Goal: Contribute content

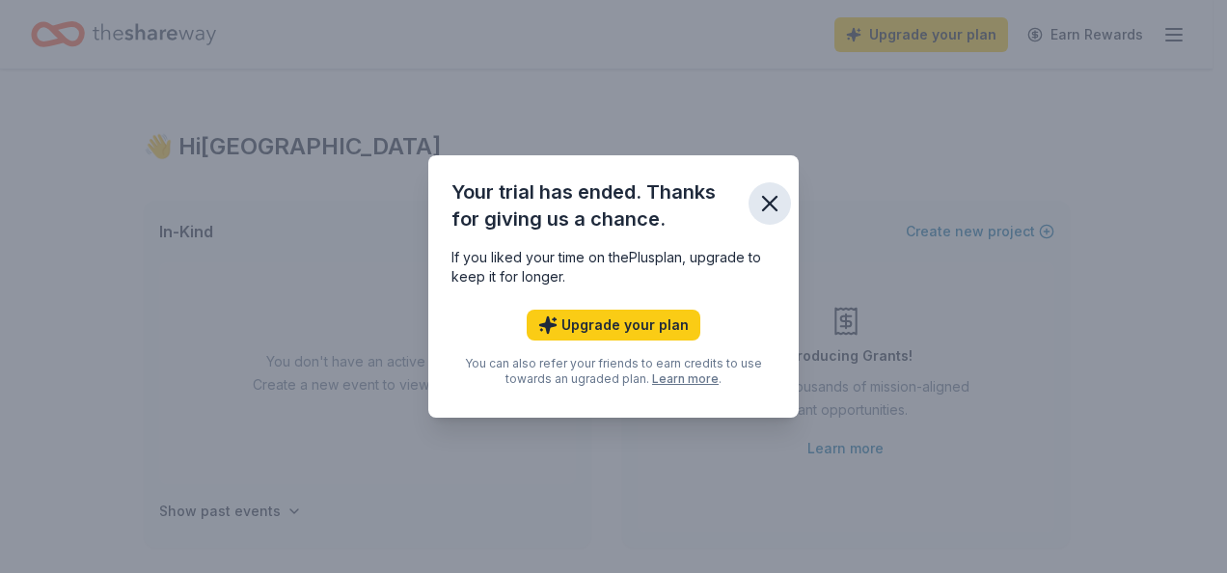
click at [771, 202] on icon "button" at bounding box center [770, 204] width 14 height 14
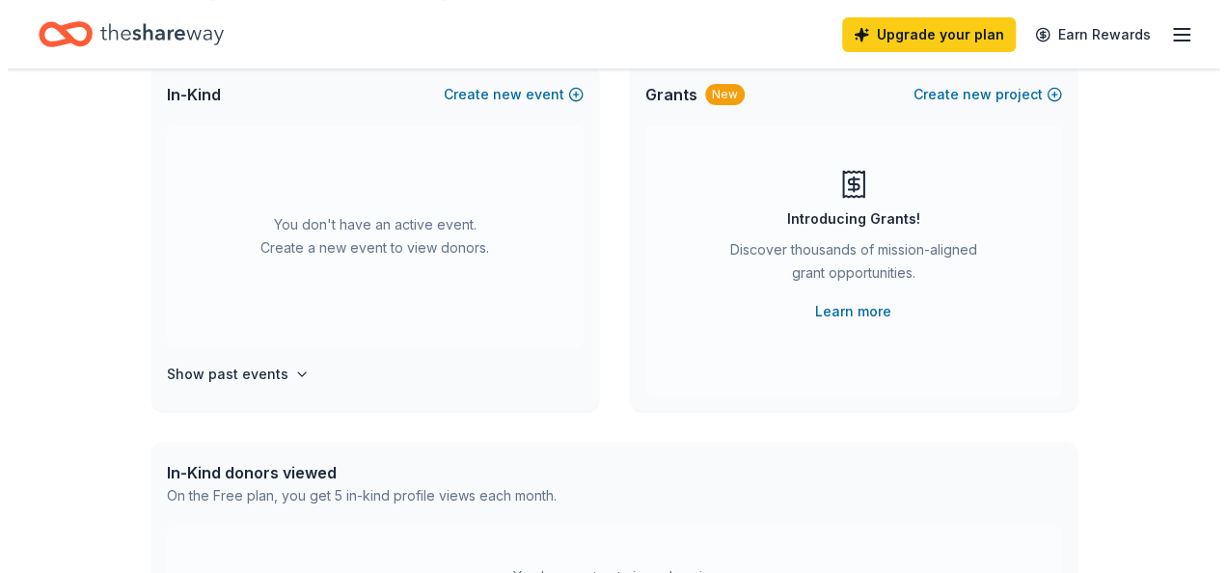
scroll to position [96, 0]
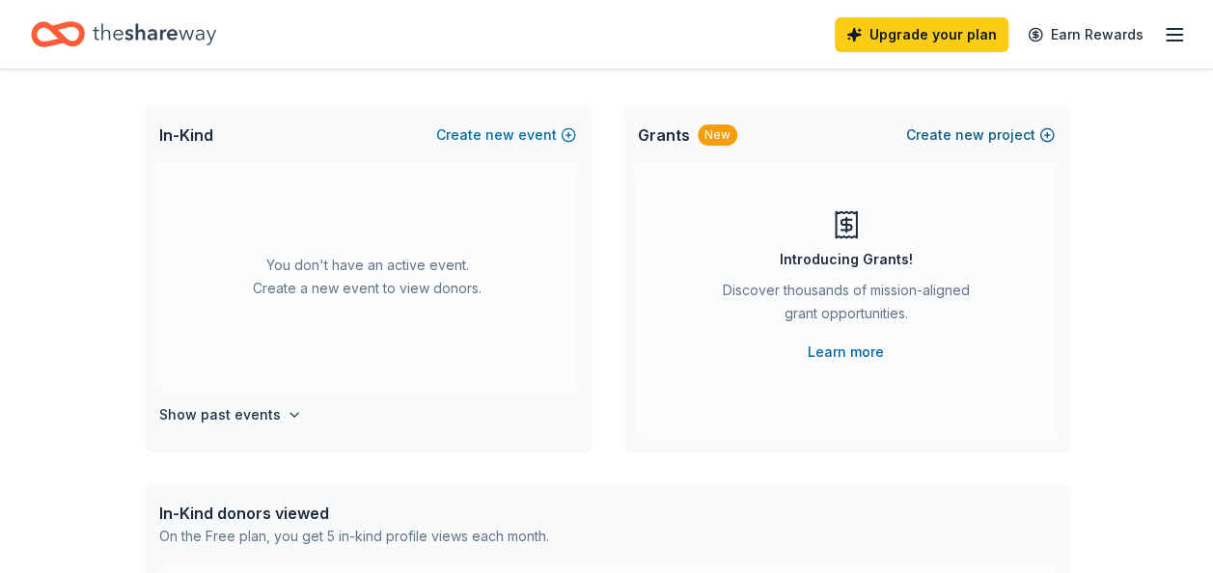
click at [1004, 127] on button "Create new project" at bounding box center [980, 135] width 149 height 23
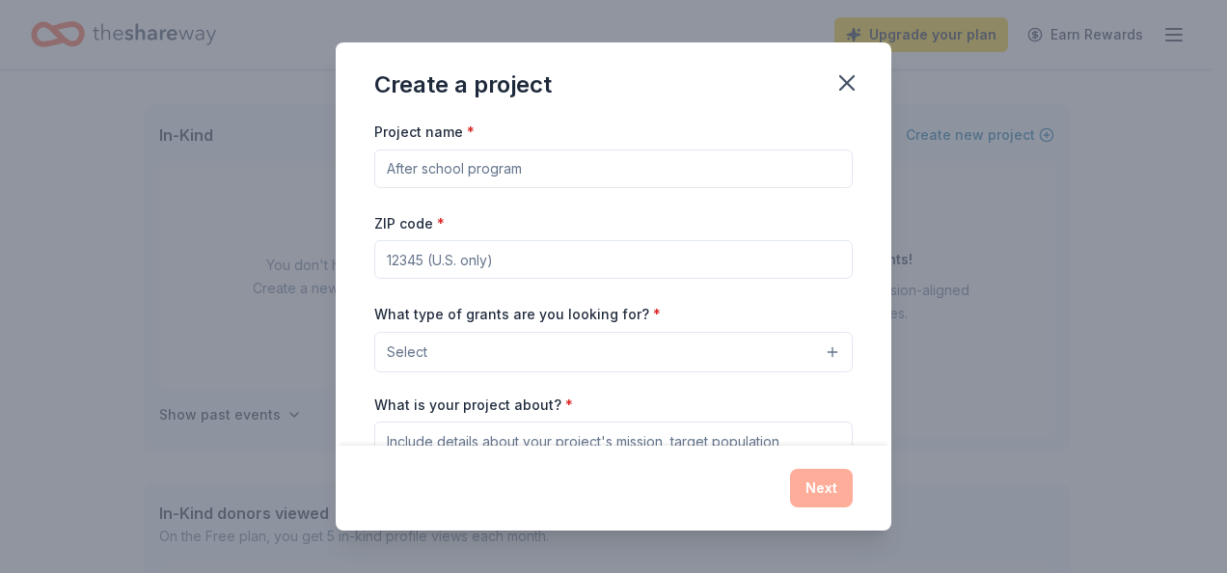
click at [494, 158] on input "Project name *" at bounding box center [613, 169] width 479 height 39
type input "PPL PXRTY Radio"
click at [492, 252] on input "ZIP code *" at bounding box center [613, 259] width 479 height 39
click at [551, 211] on div "ZIP code * 77005" at bounding box center [613, 245] width 479 height 69
click at [495, 257] on input "77005" at bounding box center [613, 259] width 479 height 39
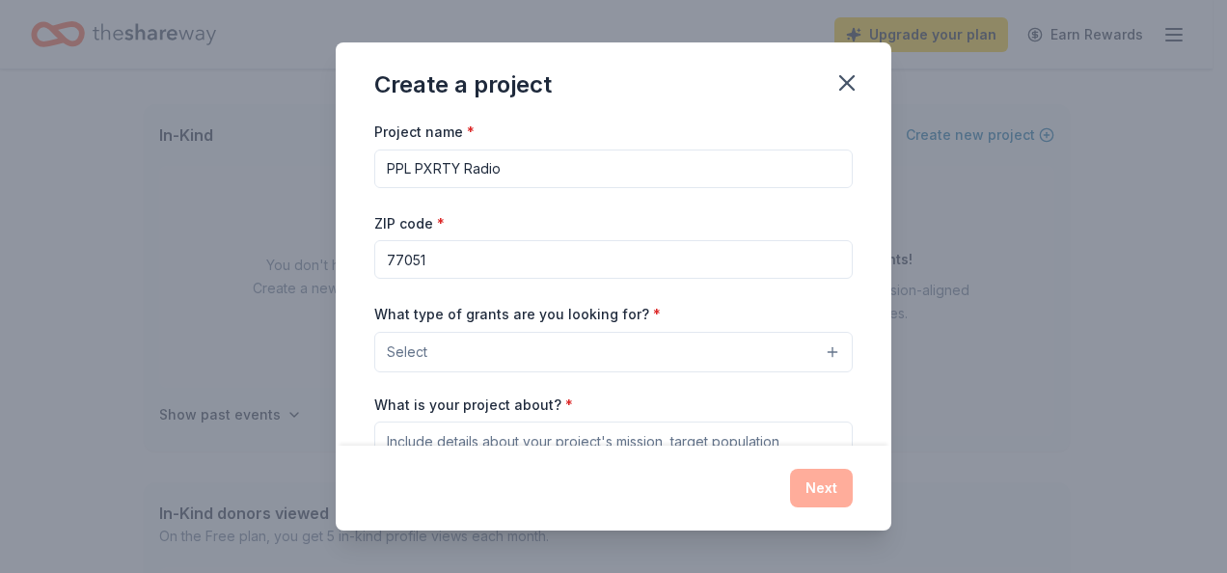
type input "77051"
click at [510, 212] on div "ZIP code * 77051" at bounding box center [613, 245] width 479 height 69
click at [515, 350] on button "Select" at bounding box center [613, 352] width 479 height 41
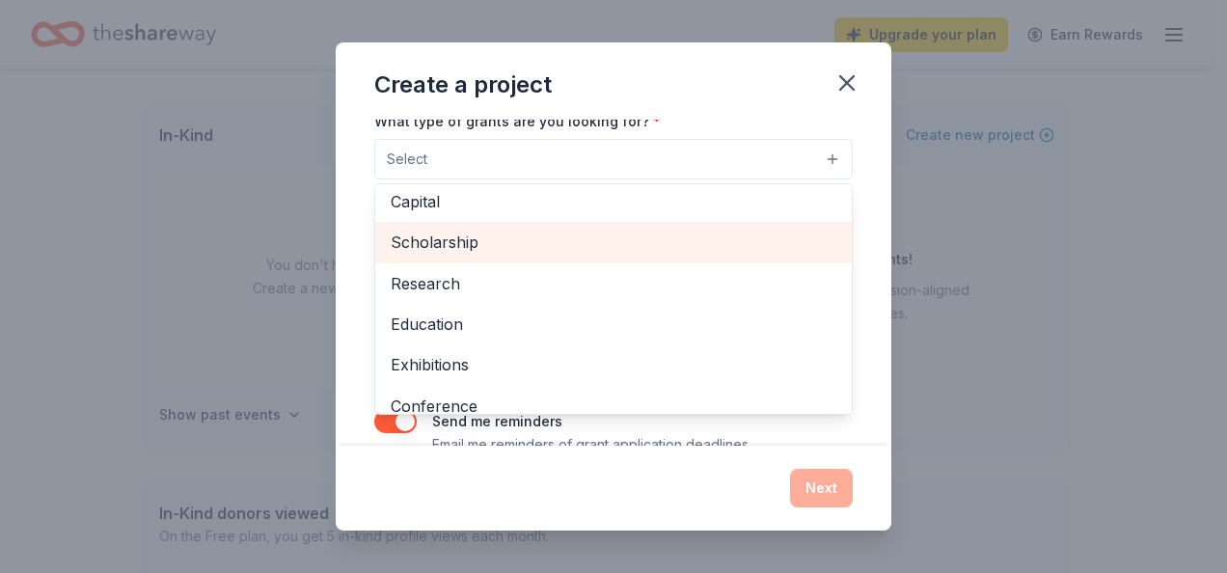
scroll to position [0, 0]
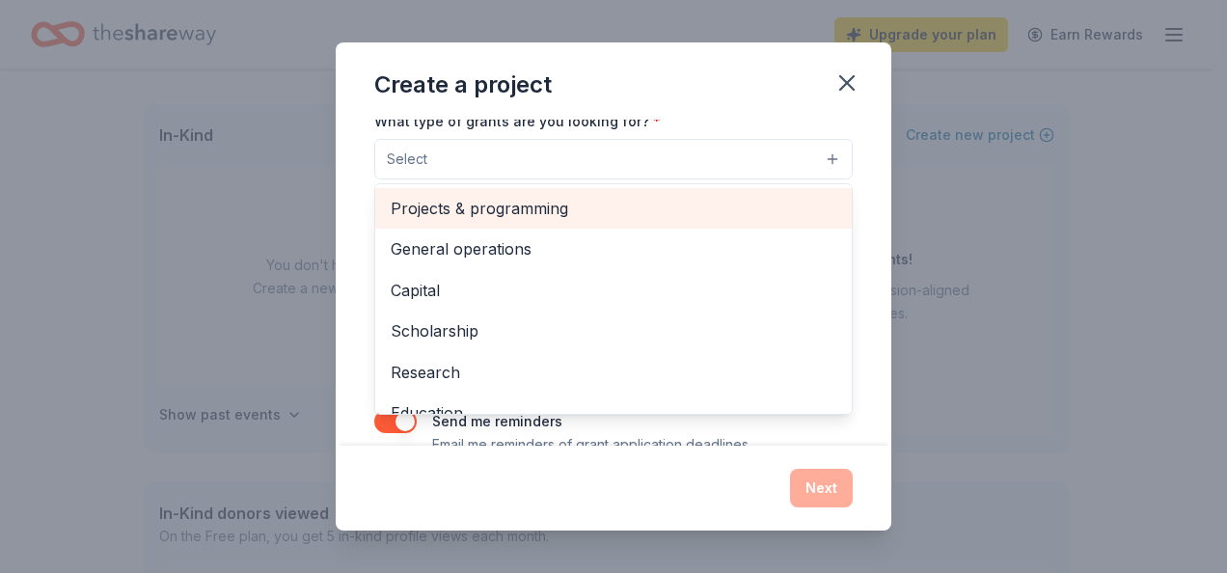
click at [523, 210] on span "Projects & programming" at bounding box center [614, 208] width 446 height 25
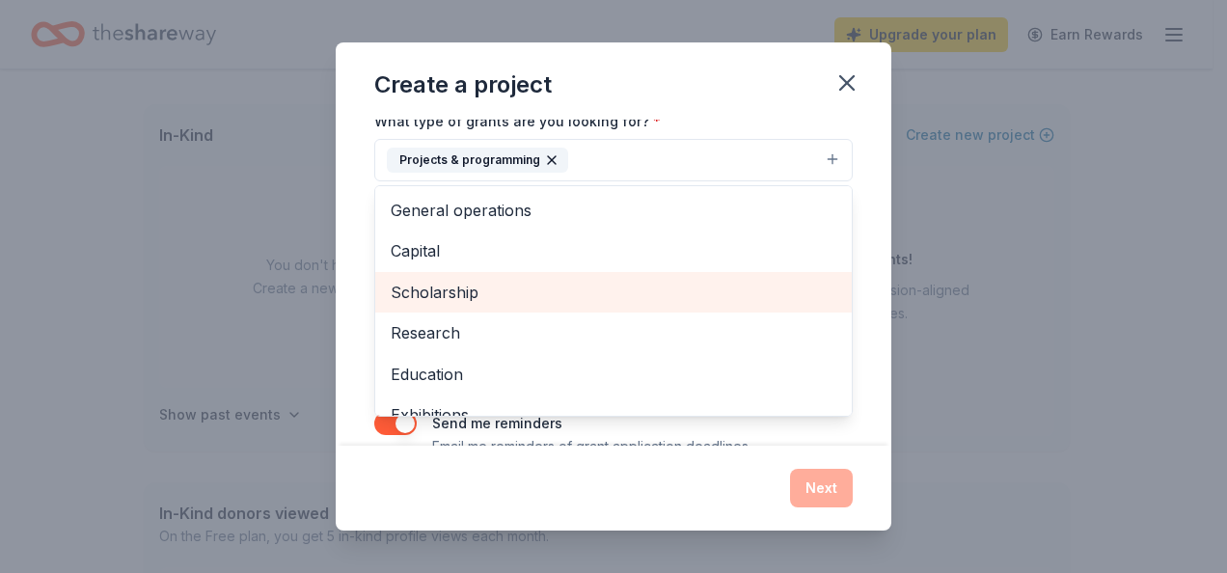
click at [508, 305] on div "Scholarship" at bounding box center [613, 292] width 477 height 41
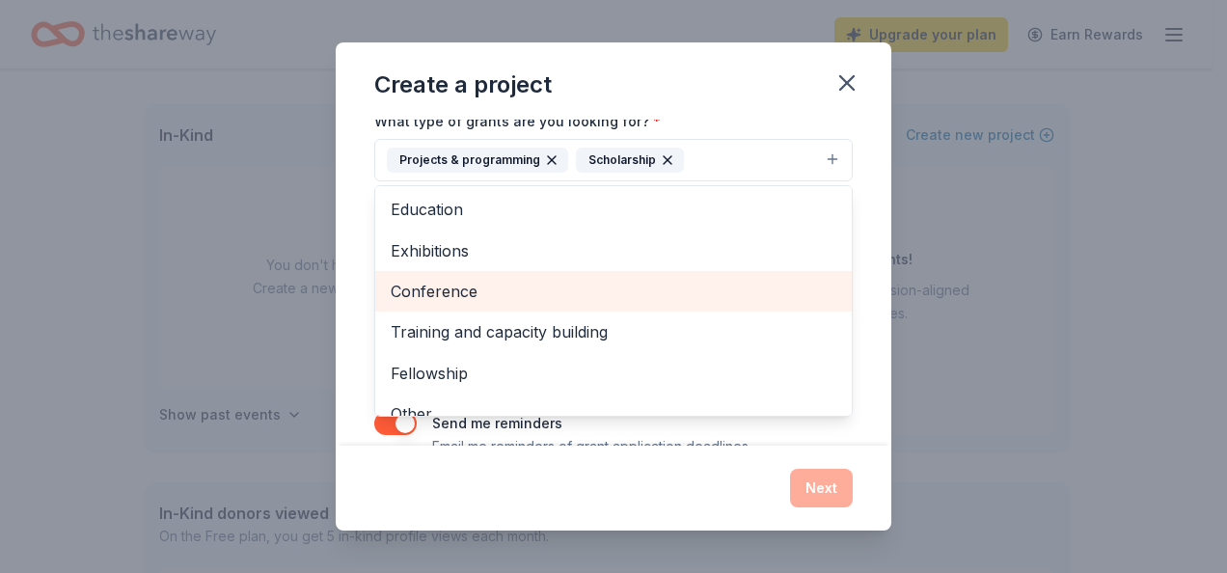
scroll to position [145, 0]
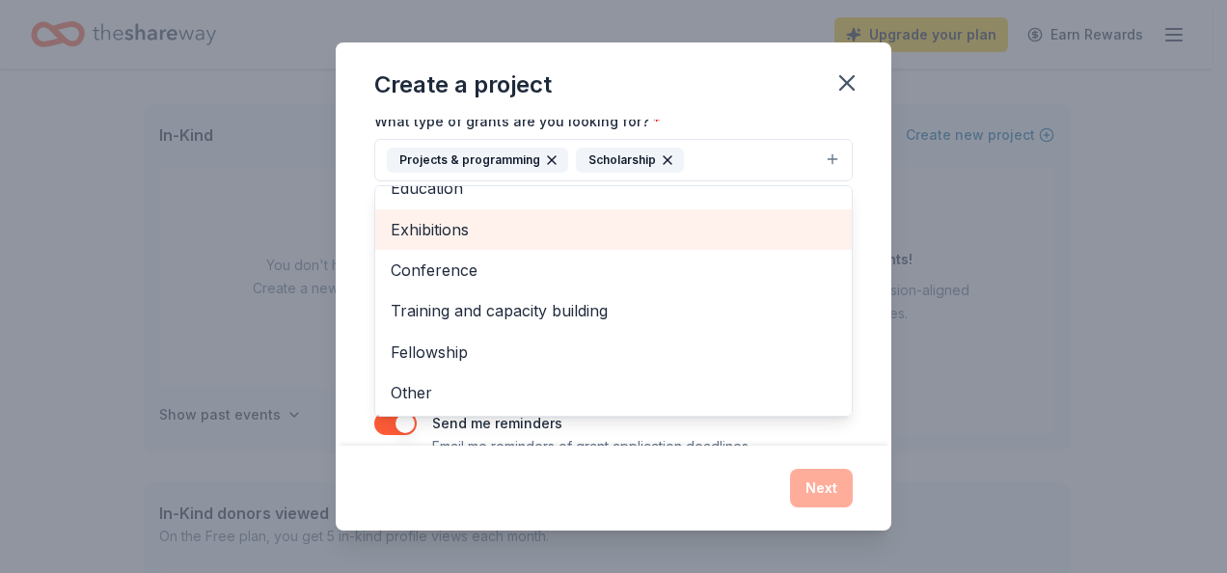
click at [441, 228] on span "Exhibitions" at bounding box center [614, 229] width 446 height 25
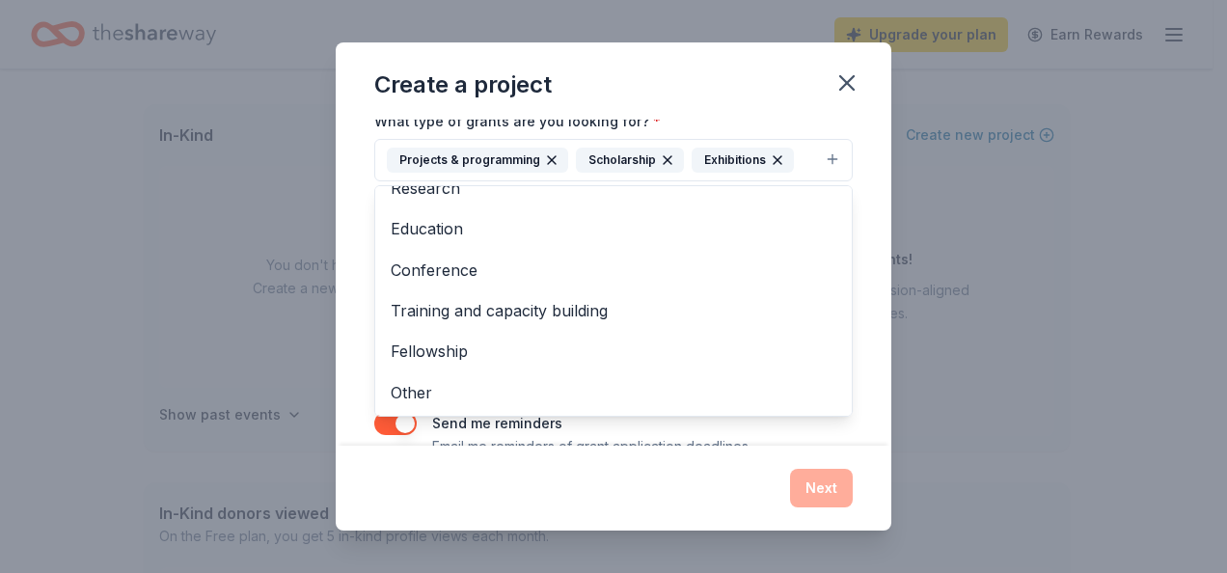
click at [364, 157] on div "Project name * PPL PXRTY Radio ZIP code * 77051 What type of grants are you loo…" at bounding box center [614, 283] width 556 height 326
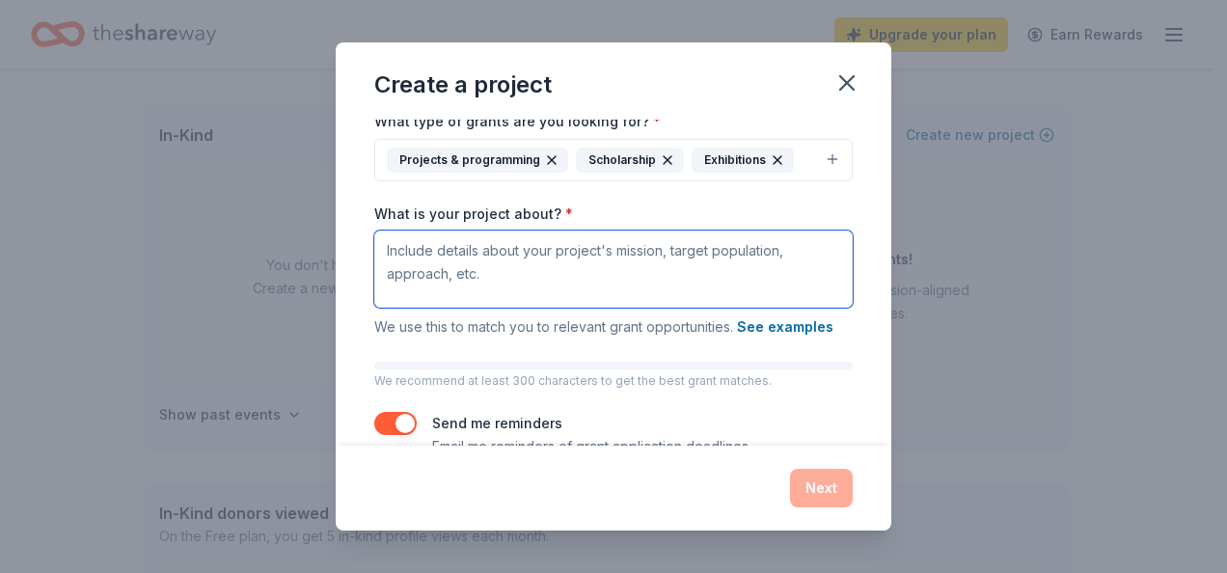
click at [481, 268] on textarea "What is your project about? *" at bounding box center [613, 269] width 479 height 77
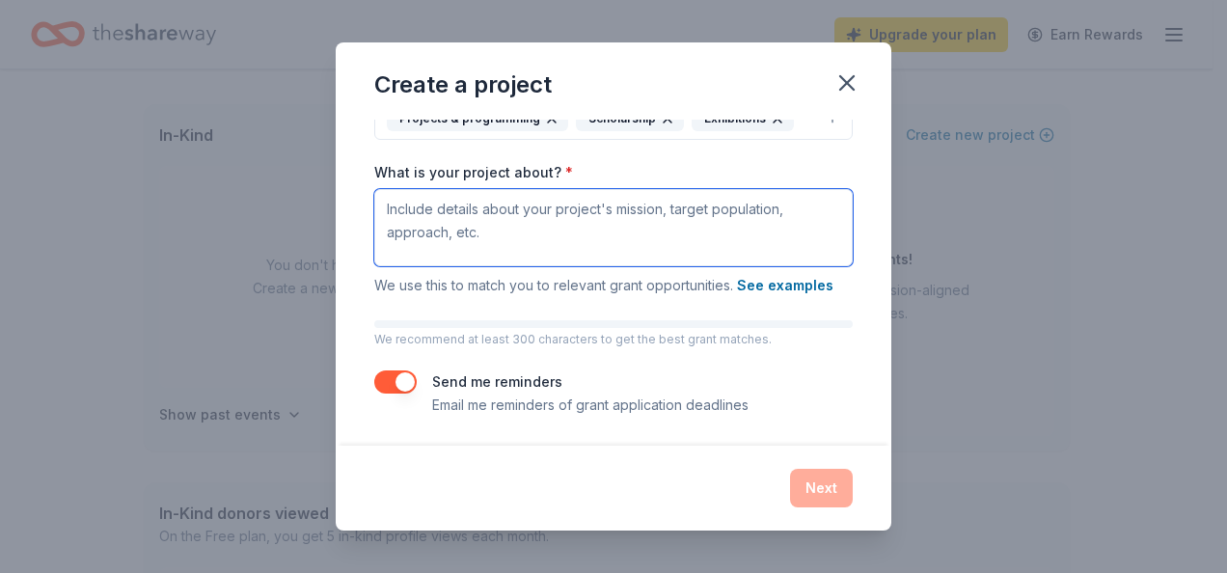
scroll to position [138, 0]
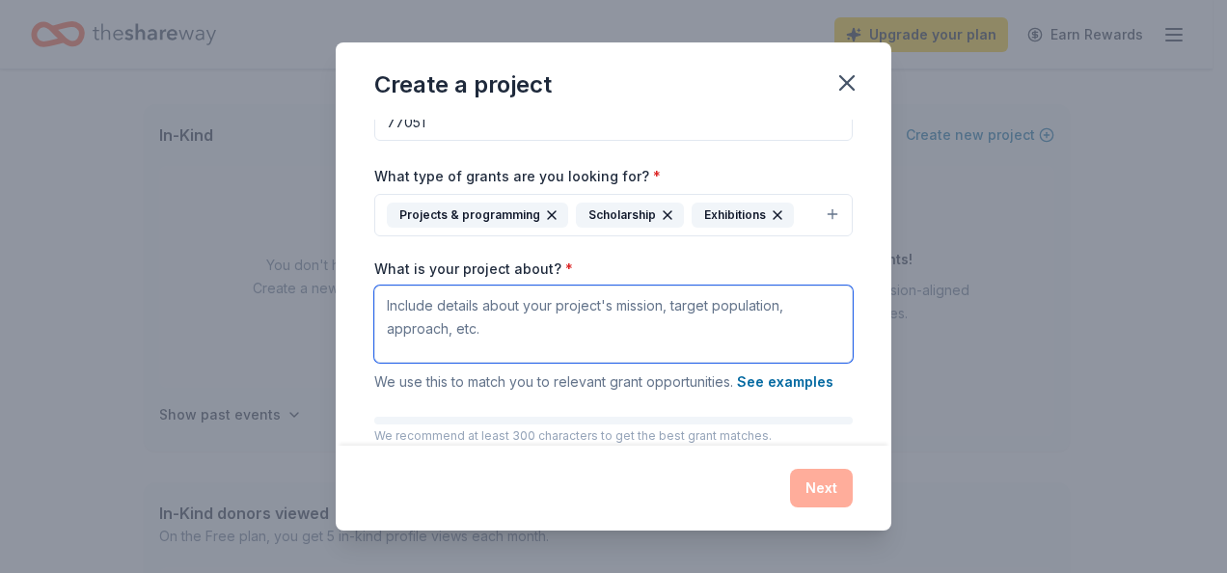
click at [678, 320] on textarea "What is your project about? *" at bounding box center [613, 324] width 479 height 77
paste textarea "PPL PXRTY is a Houston-based collective that blends arts, culture, and entrepre…"
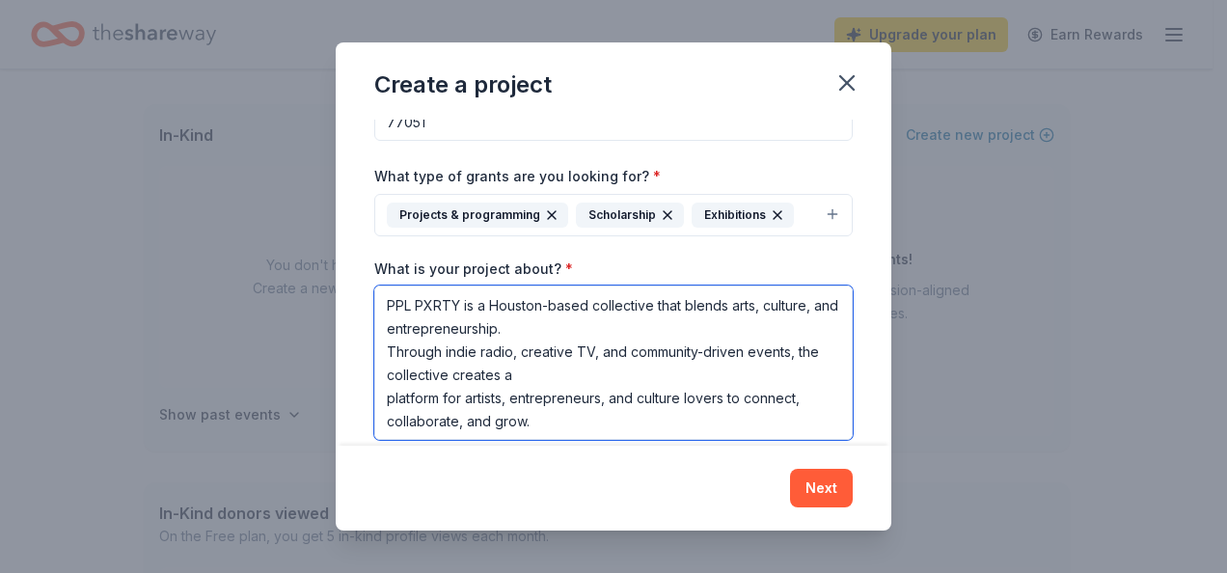
click at [394, 349] on textarea "PPL PXRTY is a Houston-based collective that blends arts, culture, and entrepre…" at bounding box center [613, 363] width 479 height 154
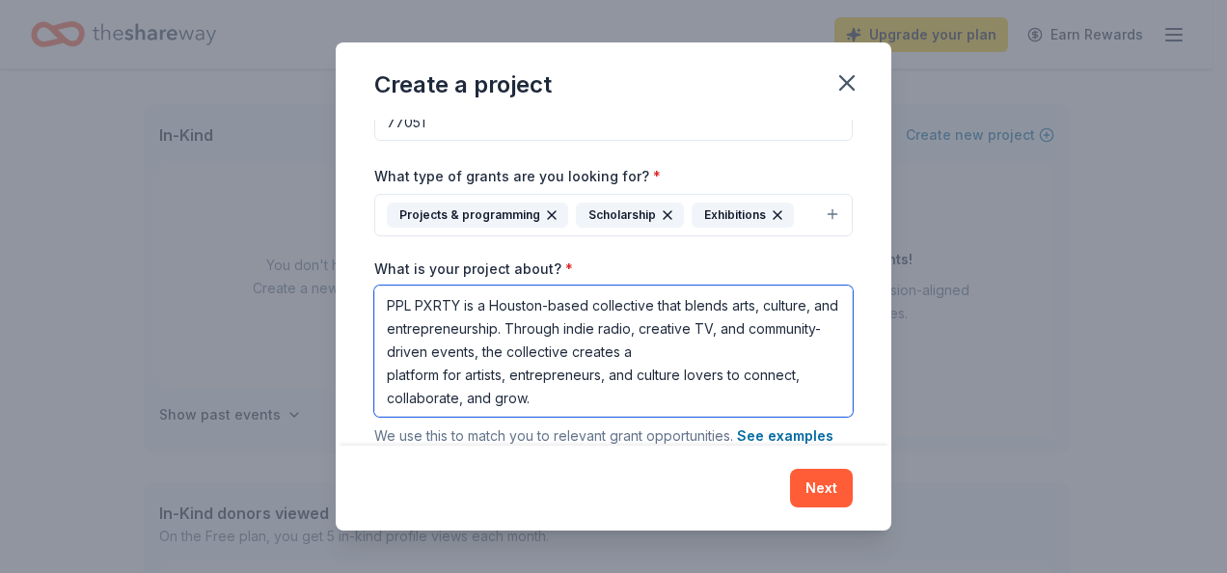
click at [633, 388] on textarea "PPL PXRTY is a Houston-based collective that blends arts, culture, and entrepre…" at bounding box center [613, 351] width 479 height 131
paste textarea "This audience influences buying trends for music, fashion, events, and lifestyl…"
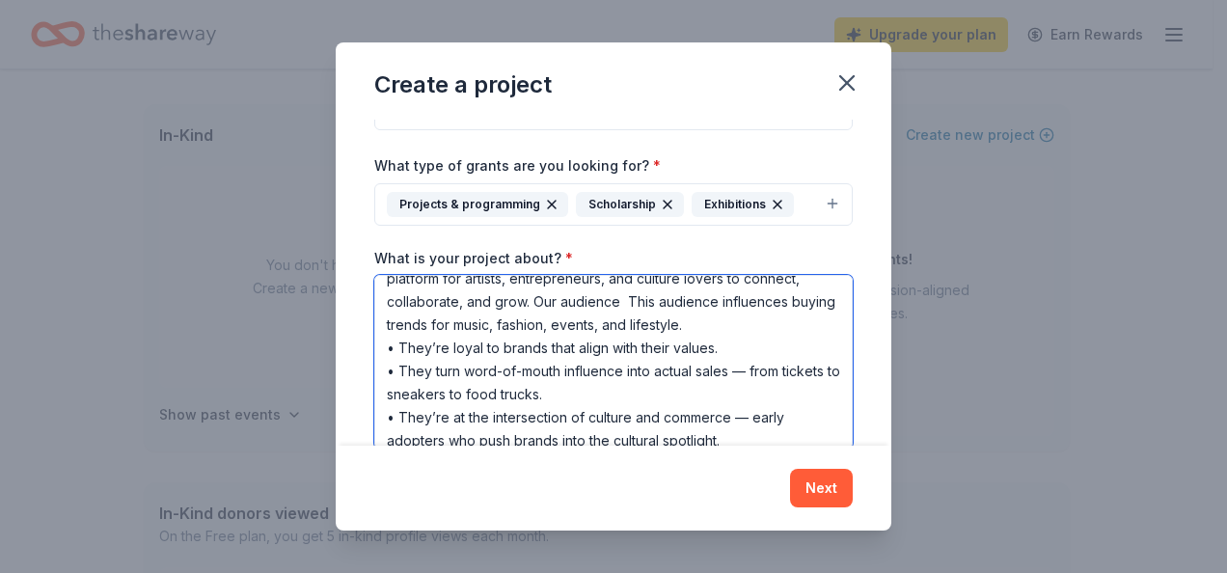
drag, startPoint x: 715, startPoint y: 298, endPoint x: 619, endPoint y: 289, distance: 96.9
click at [619, 289] on textarea "PPL PXRTY is a Houston-based collective that blends arts, culture, and entrepre…" at bounding box center [613, 362] width 479 height 174
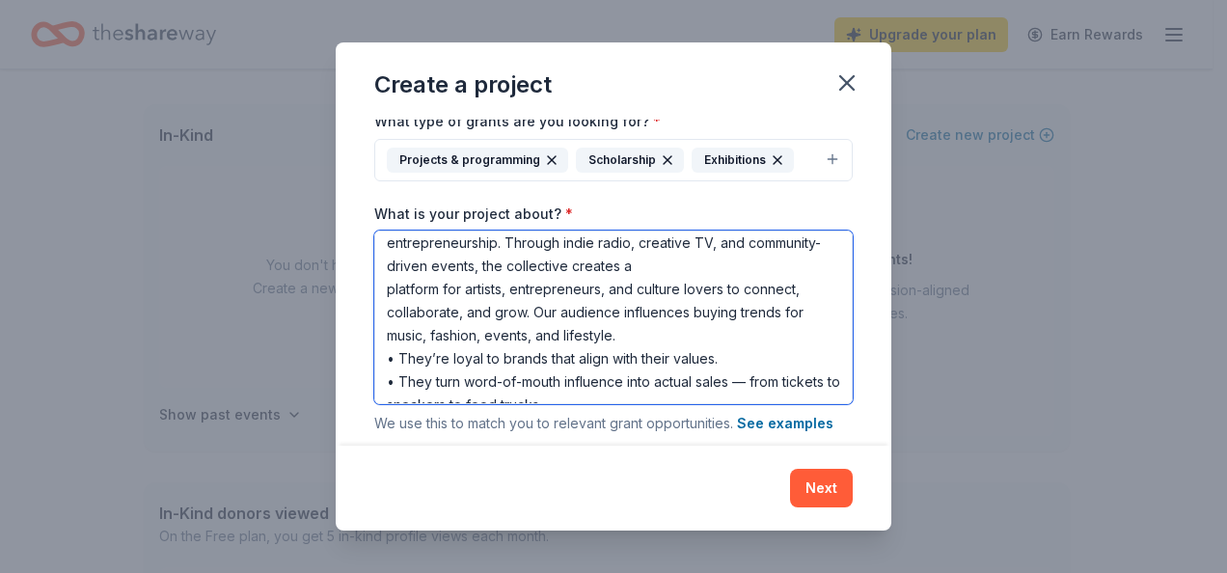
scroll to position [0, 0]
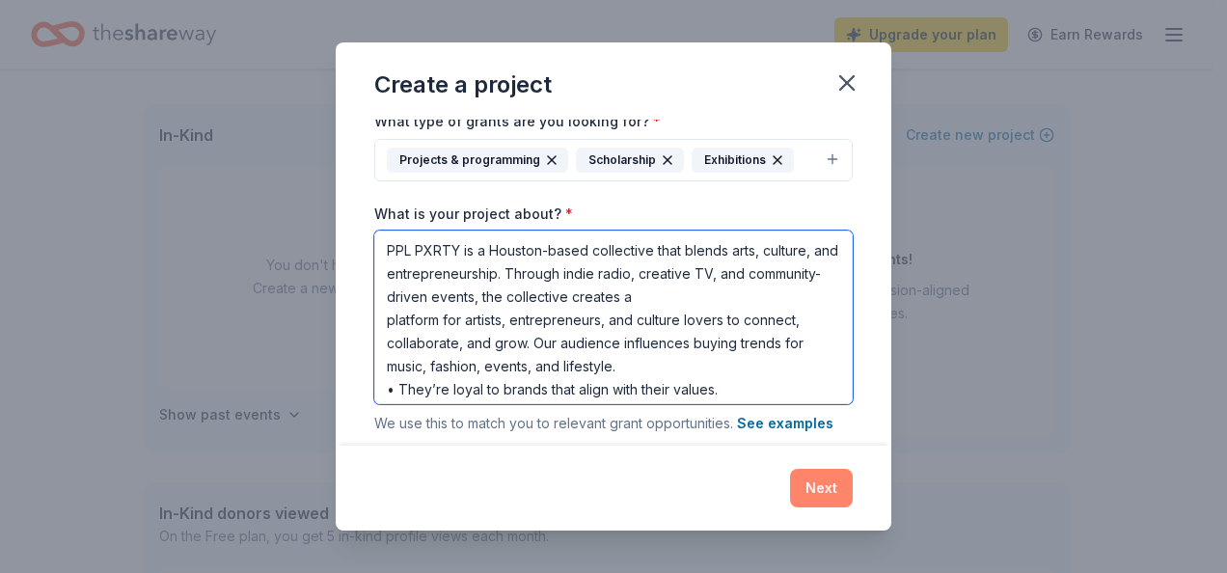
type textarea "PPL PXRTY is a Houston-based collective that blends arts, culture, and entrepre…"
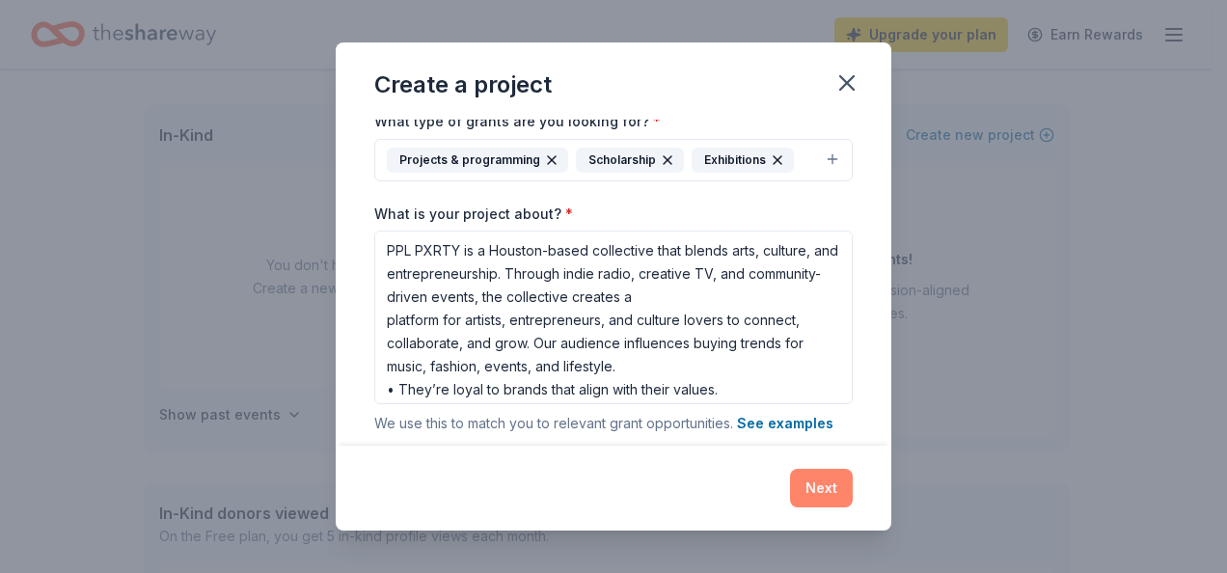
click at [814, 479] on button "Next" at bounding box center [821, 488] width 63 height 39
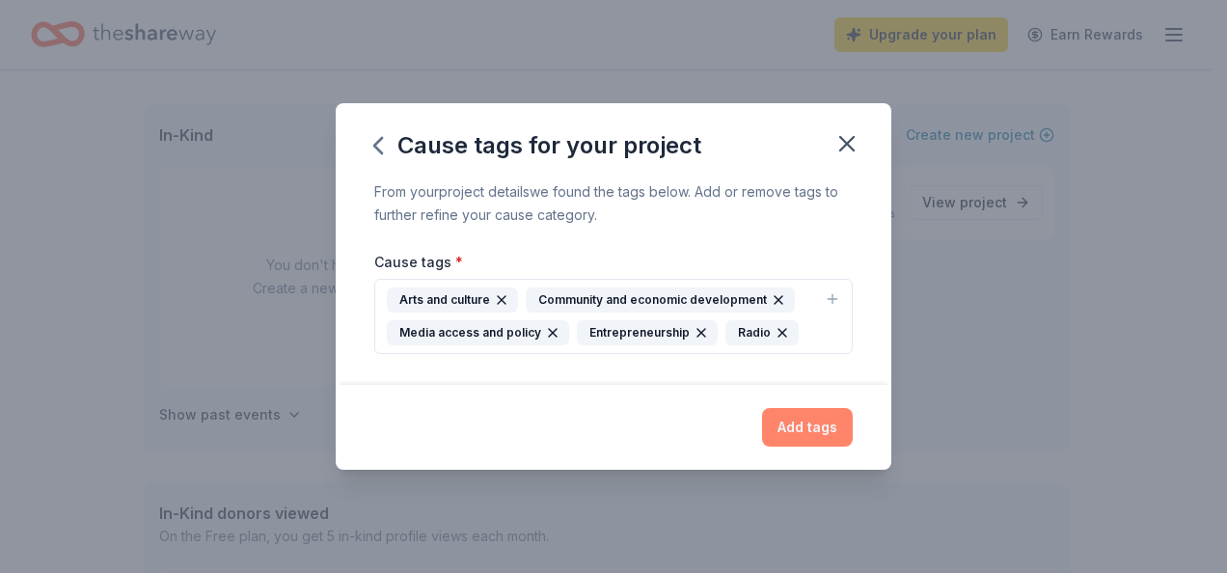
click at [833, 417] on button "Add tags" at bounding box center [807, 427] width 91 height 39
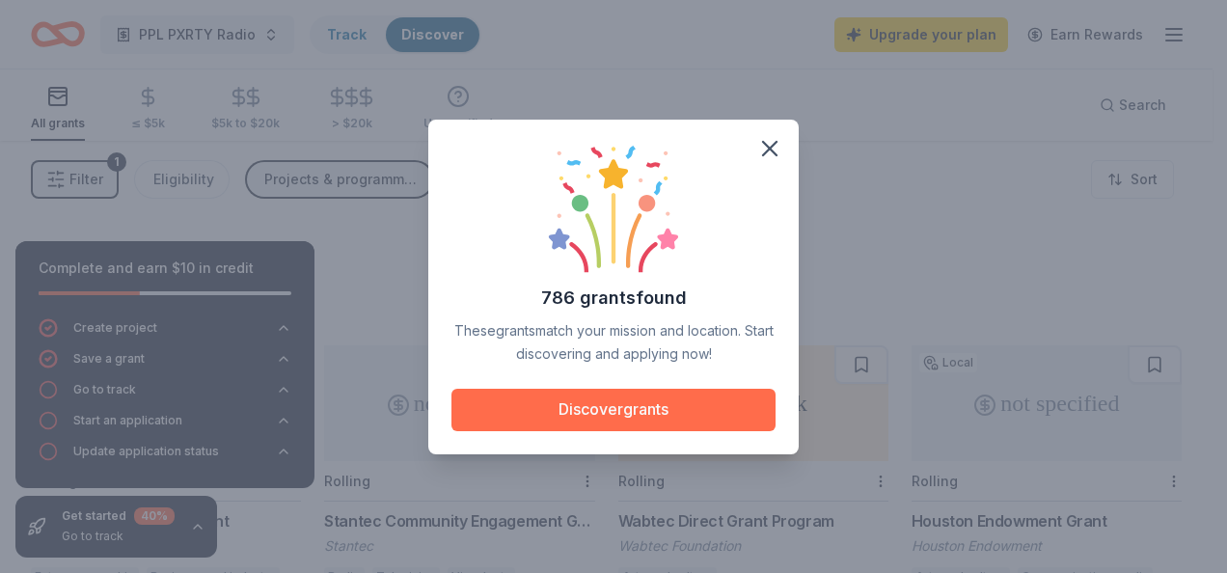
click at [670, 400] on button "Discover grants" at bounding box center [614, 410] width 324 height 42
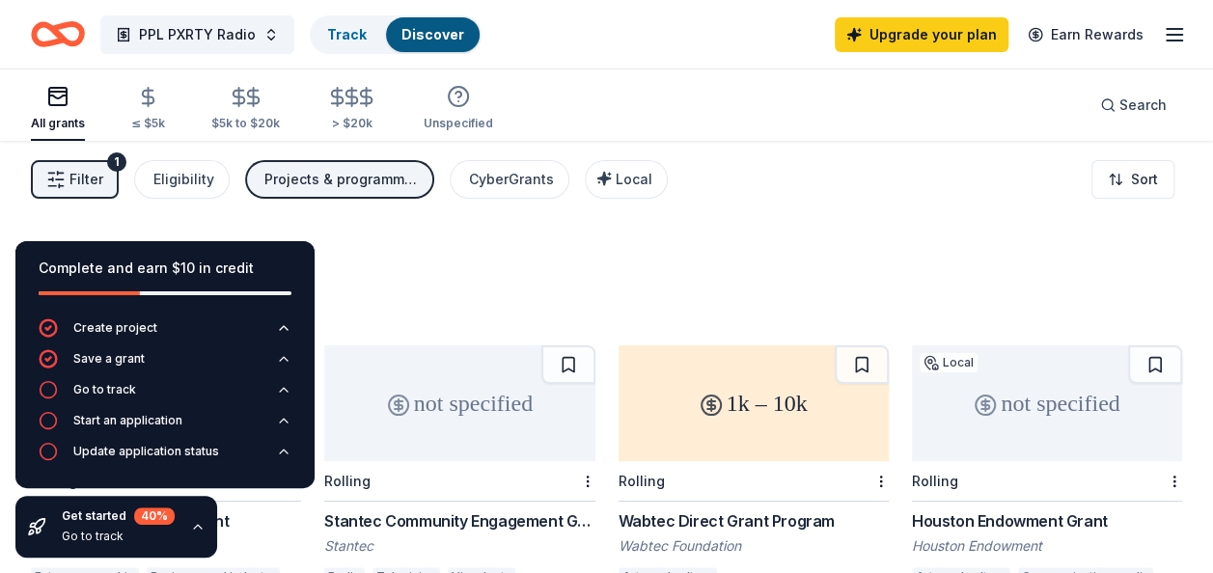
click at [413, 237] on div "786 results in [GEOGRAPHIC_DATA], [GEOGRAPHIC_DATA]" at bounding box center [606, 279] width 1151 height 85
click at [135, 120] on div "≤ $5k" at bounding box center [148, 123] width 34 height 15
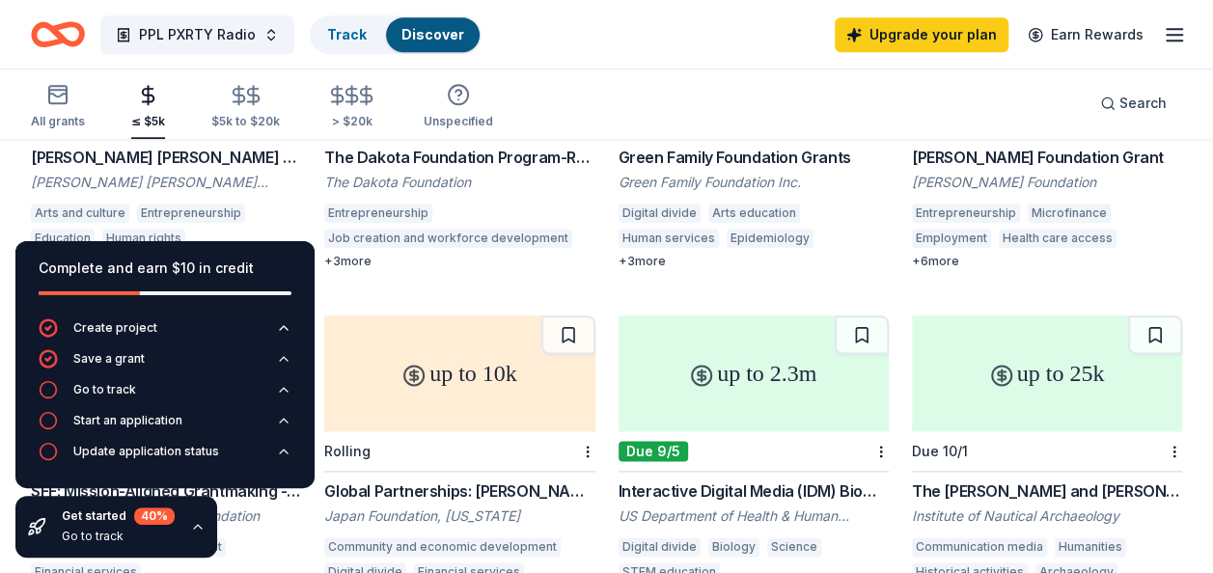
scroll to position [1061, 0]
